Goal: Information Seeking & Learning: Learn about a topic

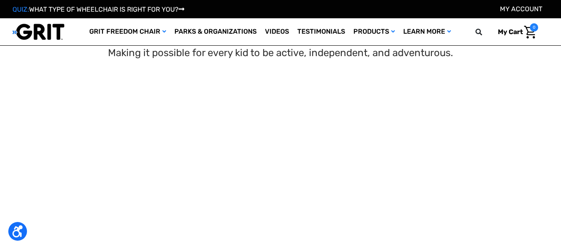
scroll to position [166, 0]
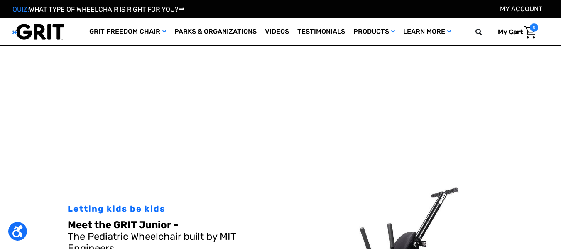
select select "US"
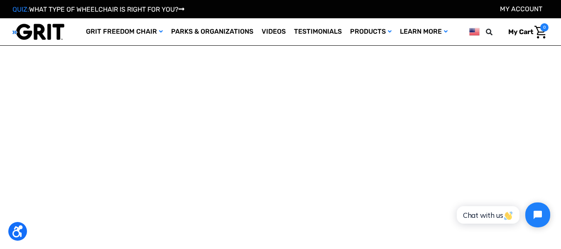
scroll to position [0, 0]
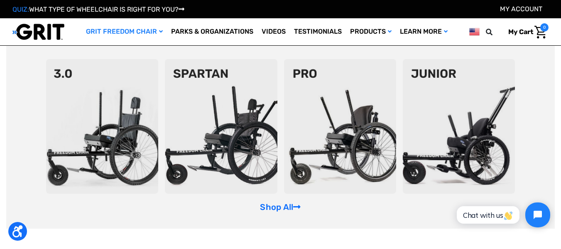
click at [463, 126] on img at bounding box center [459, 126] width 112 height 135
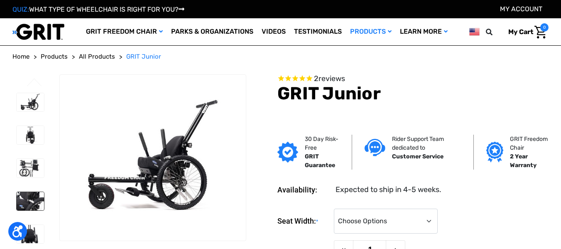
click at [22, 199] on img at bounding box center [30, 201] width 27 height 18
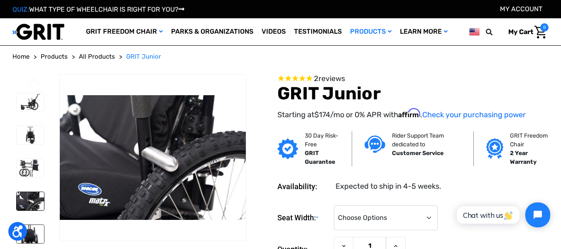
click at [37, 236] on img at bounding box center [30, 234] width 27 height 18
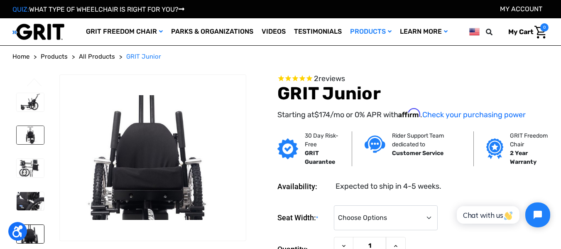
click at [32, 131] on img at bounding box center [30, 135] width 27 height 18
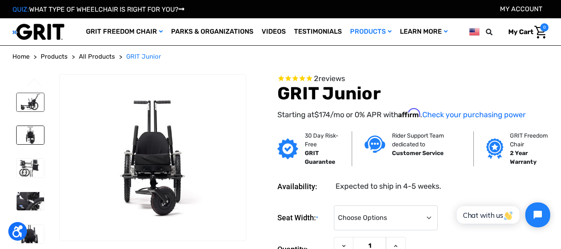
click at [25, 96] on img at bounding box center [30, 102] width 27 height 18
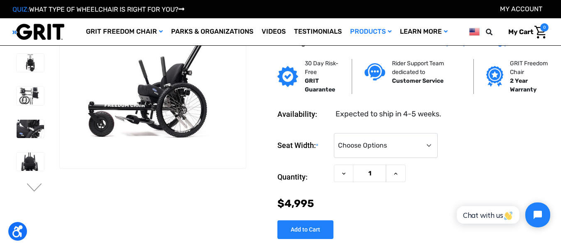
scroll to position [42, 0]
